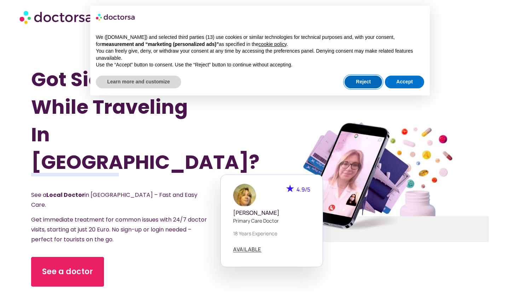
click at [365, 84] on button "Reject" at bounding box center [362, 82] width 37 height 13
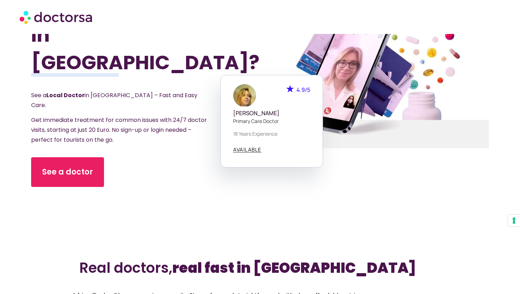
scroll to position [104, 0]
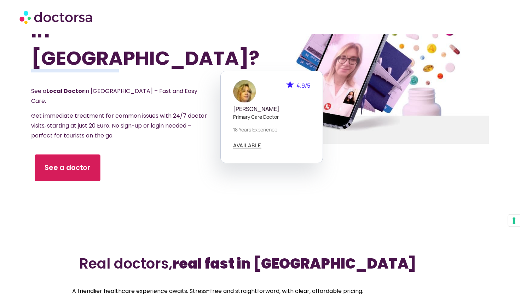
click at [49, 154] on link "See a doctor" at bounding box center [67, 167] width 65 height 27
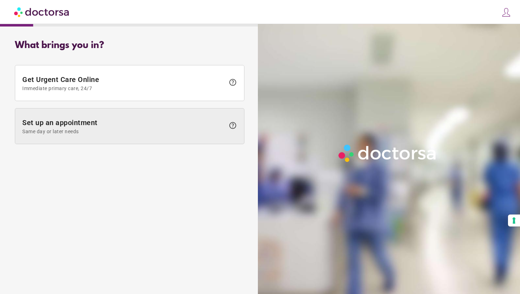
click at [82, 137] on span at bounding box center [129, 126] width 229 height 35
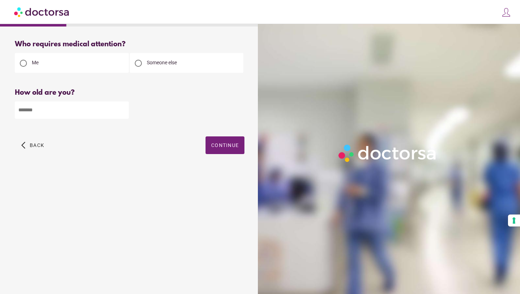
click at [86, 112] on input "number" at bounding box center [72, 109] width 114 height 17
type input "**"
click at [211, 148] on span "button" at bounding box center [224, 145] width 39 height 18
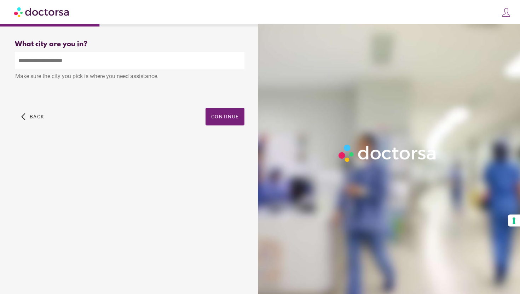
click at [130, 66] on input "text" at bounding box center [129, 60] width 229 height 17
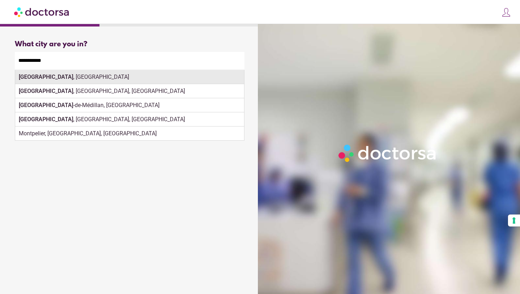
click at [112, 83] on div "Montpellier , France" at bounding box center [129, 77] width 229 height 14
type input "**********"
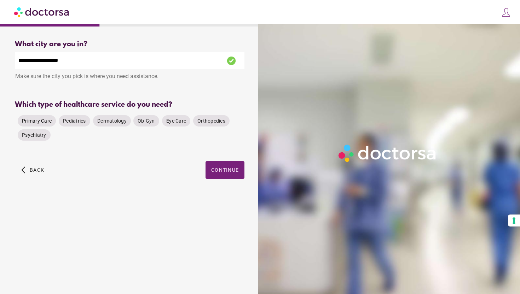
click at [37, 124] on span "Primary Care" at bounding box center [37, 121] width 30 height 6
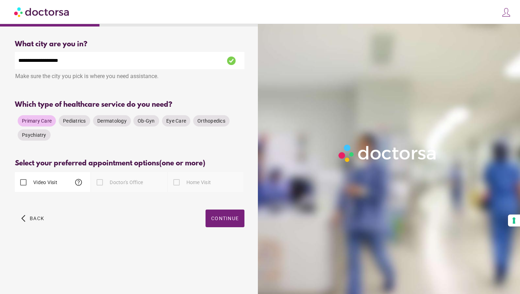
click at [45, 184] on label "Video Visit" at bounding box center [44, 182] width 25 height 7
click at [229, 221] on span "Continue" at bounding box center [225, 219] width 28 height 6
